Goal: Task Accomplishment & Management: Manage account settings

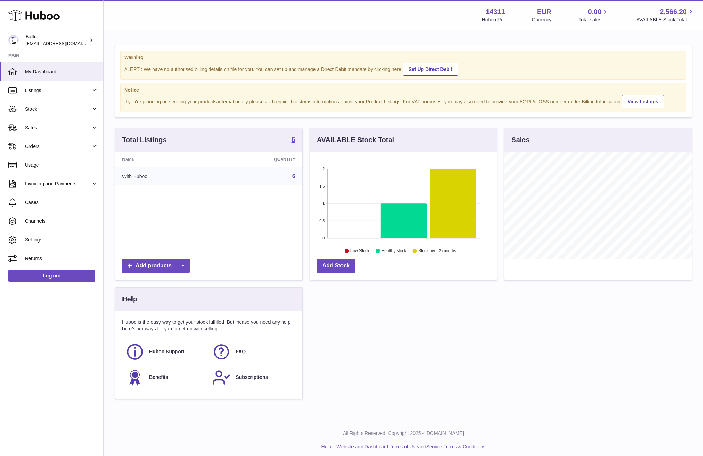
scroll to position [108, 187]
click at [26, 108] on span "Stock" at bounding box center [58, 109] width 66 height 7
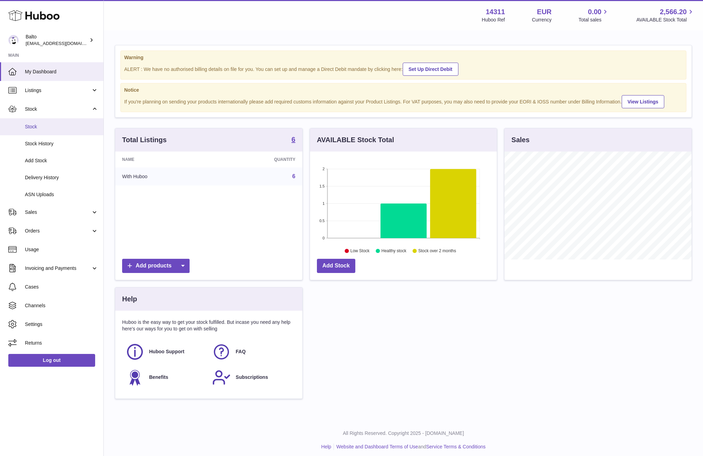
click at [37, 126] on span "Stock" at bounding box center [61, 127] width 73 height 7
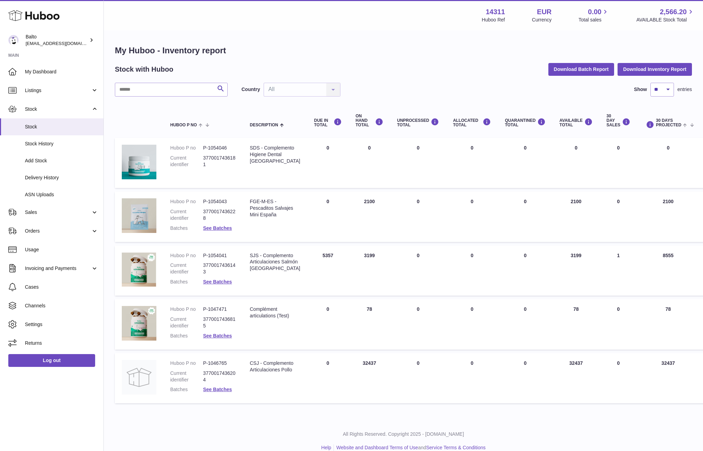
drag, startPoint x: 347, startPoint y: 201, endPoint x: 364, endPoint y: 201, distance: 16.6
click at [364, 201] on td "ON HAND Total 2100" at bounding box center [370, 216] width 42 height 51
click at [142, 113] on th at bounding box center [139, 121] width 48 height 28
click at [55, 233] on span "Orders" at bounding box center [58, 231] width 66 height 7
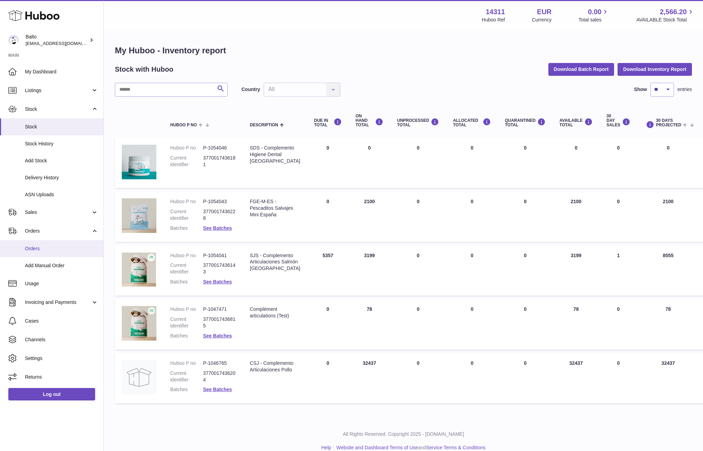
click at [52, 249] on span "Orders" at bounding box center [61, 248] width 73 height 7
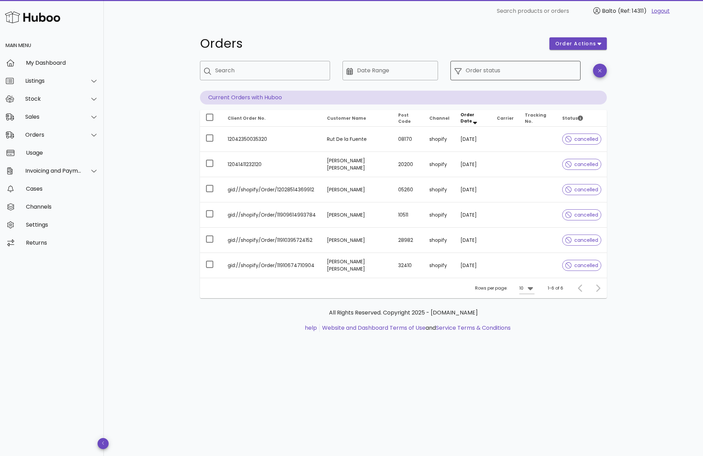
click at [485, 75] on input "Order status" at bounding box center [521, 70] width 111 height 11
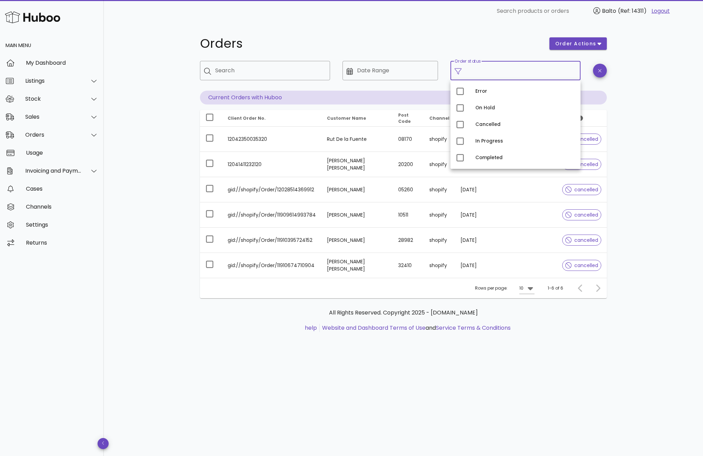
click at [458, 36] on div "Orders" at bounding box center [371, 43] width 350 height 21
